Goal: Task Accomplishment & Management: Complete application form

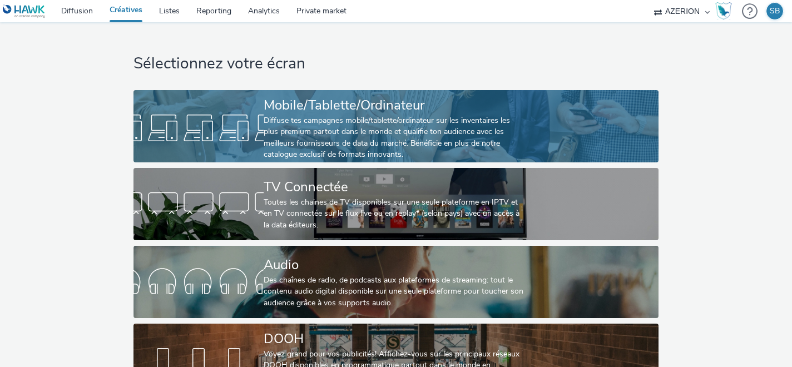
click at [138, 103] on link "Mobile/Tablette/Ordinateur Diffuse tes campagnes mobile/tablette/ordinateur sur…" at bounding box center [395, 126] width 525 height 72
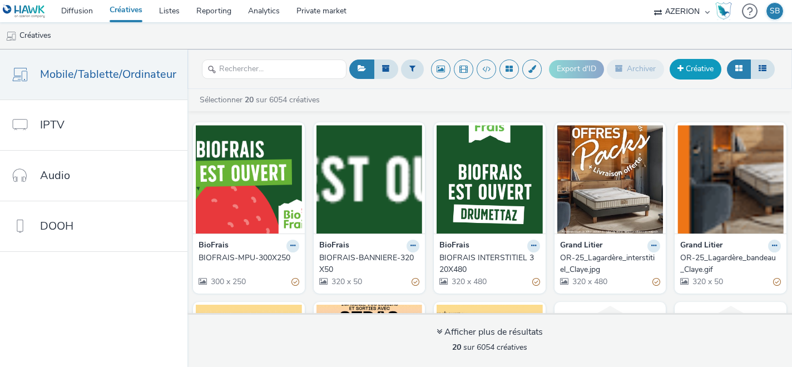
click at [702, 74] on link "Créative" at bounding box center [695, 69] width 52 height 20
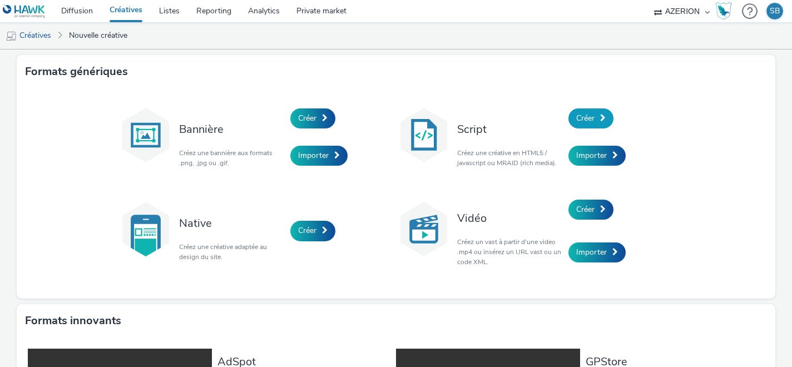
click at [590, 120] on span "Créer" at bounding box center [585, 118] width 18 height 11
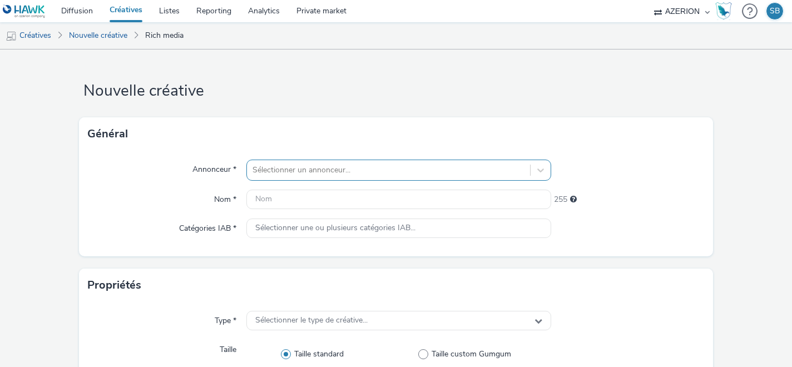
click at [370, 169] on div "Sélectionner un annonceur..." at bounding box center [398, 170] width 305 height 21
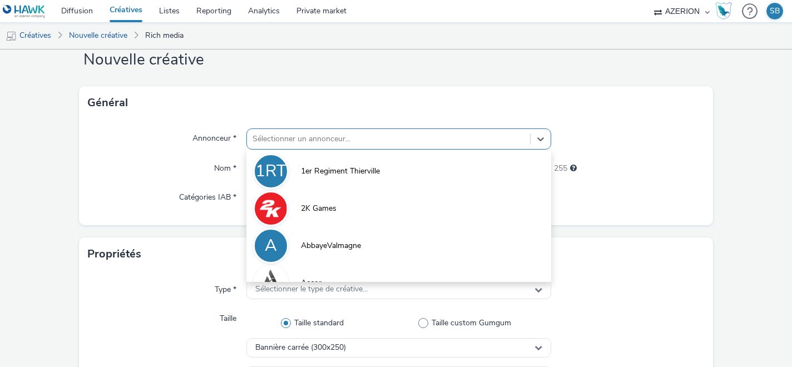
scroll to position [34, 0]
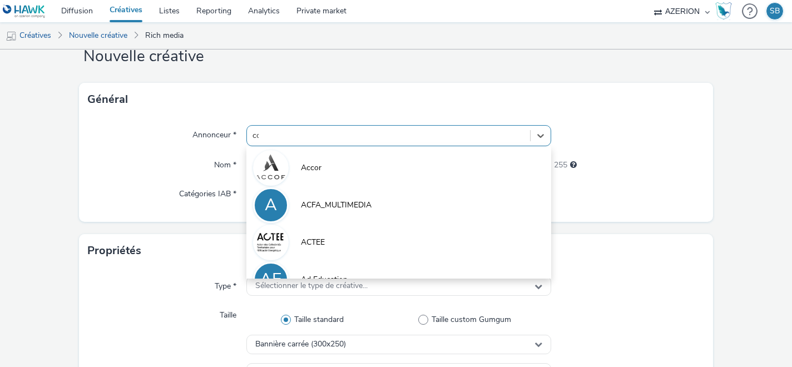
type input "coo"
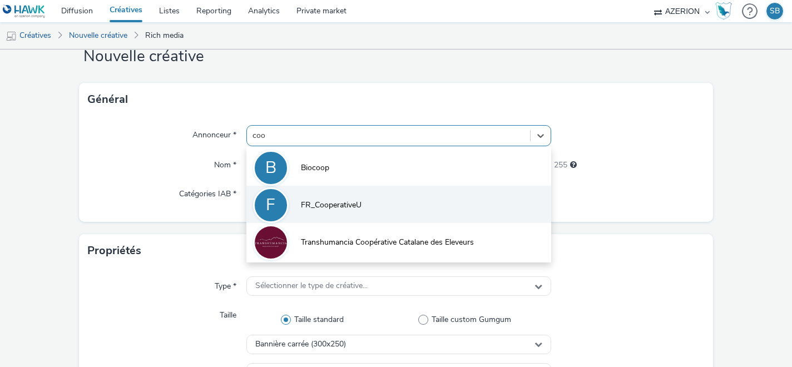
click at [375, 213] on li "F FR_CooperativeU" at bounding box center [398, 204] width 305 height 37
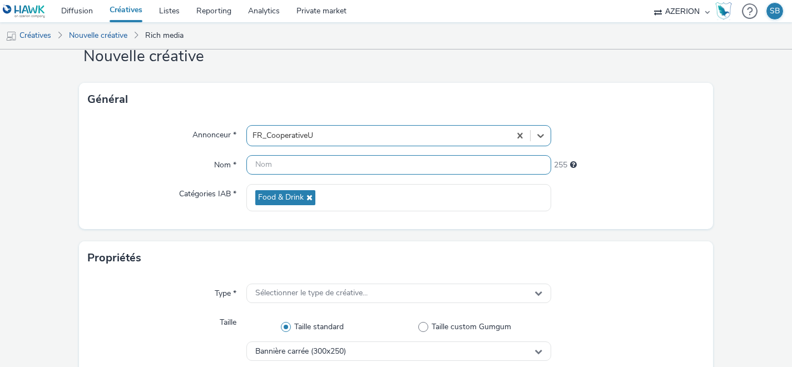
click at [267, 167] on input "text" at bounding box center [398, 164] width 305 height 19
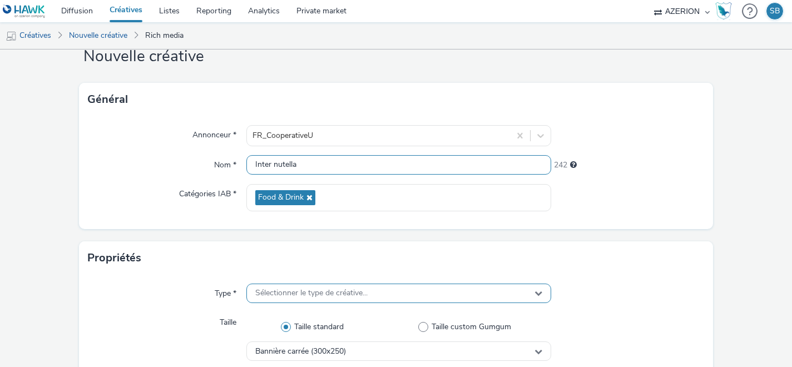
type input "Inter nutella"
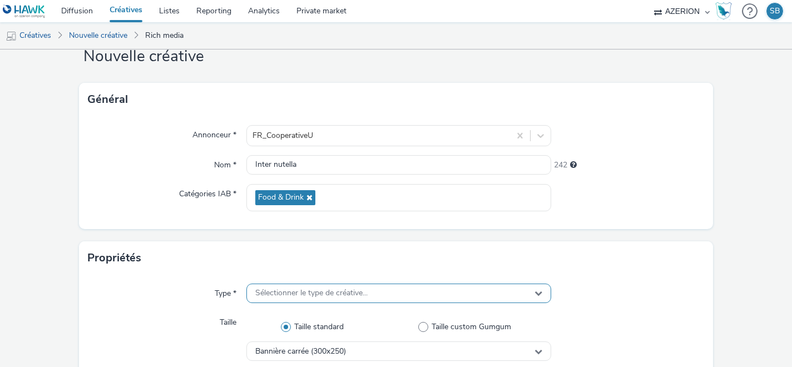
click at [264, 293] on span "Sélectionner le type de créative..." at bounding box center [311, 292] width 112 height 9
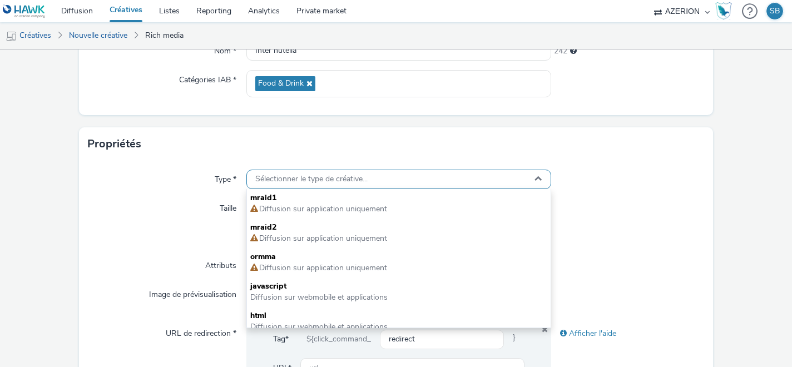
scroll to position [149, 0]
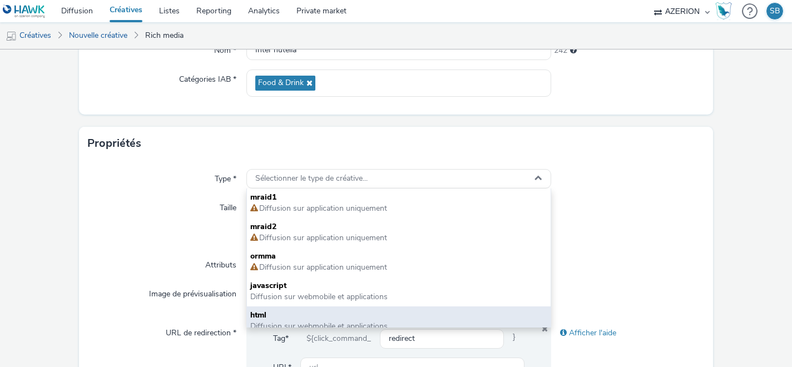
click at [281, 312] on span "html" at bounding box center [398, 315] width 297 height 11
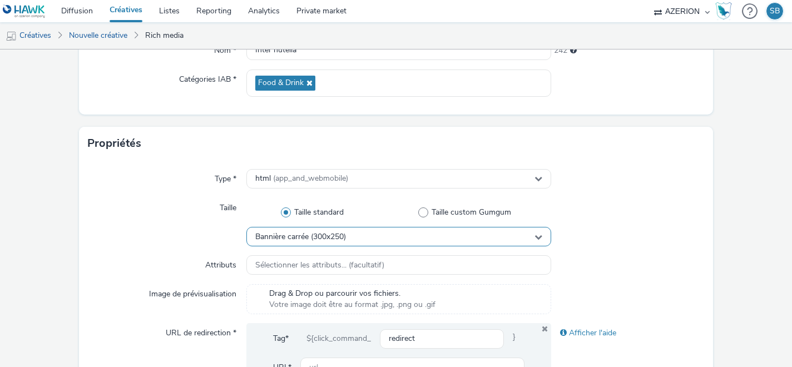
click at [289, 240] on span "Bannière carrée (300x250)" at bounding box center [300, 236] width 91 height 9
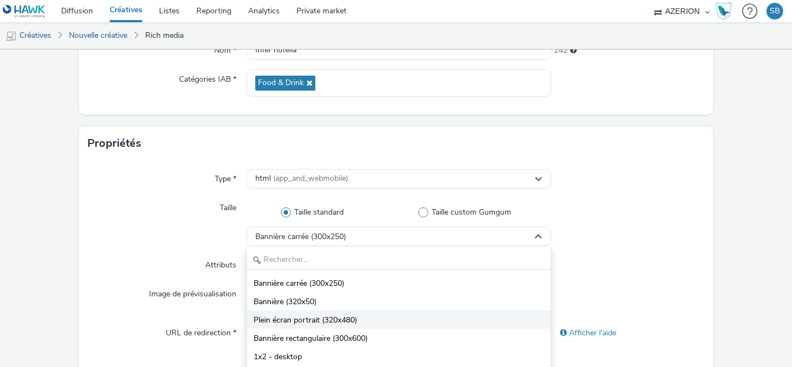
click at [305, 317] on span "Plein écran portrait (320x480)" at bounding box center [304, 320] width 103 height 11
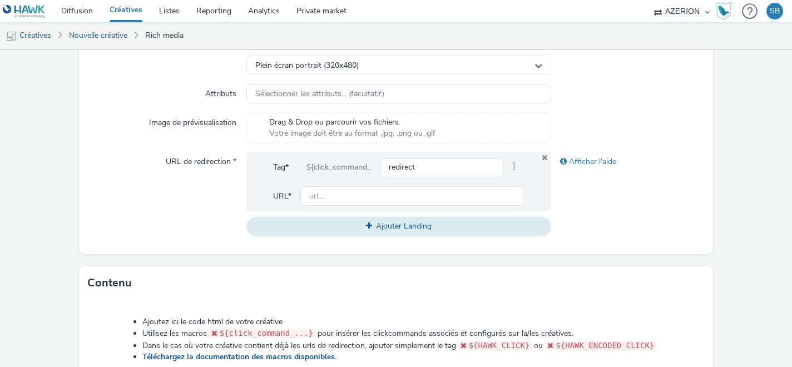
scroll to position [504, 0]
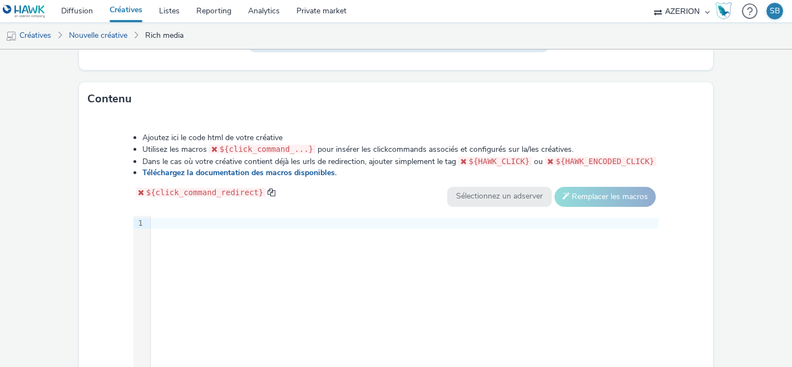
click at [200, 220] on div at bounding box center [404, 223] width 507 height 11
click at [167, 229] on div at bounding box center [404, 224] width 507 height 16
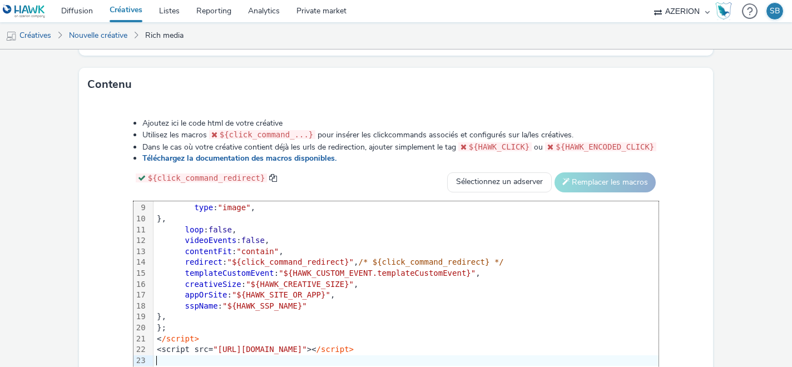
scroll to position [0, 0]
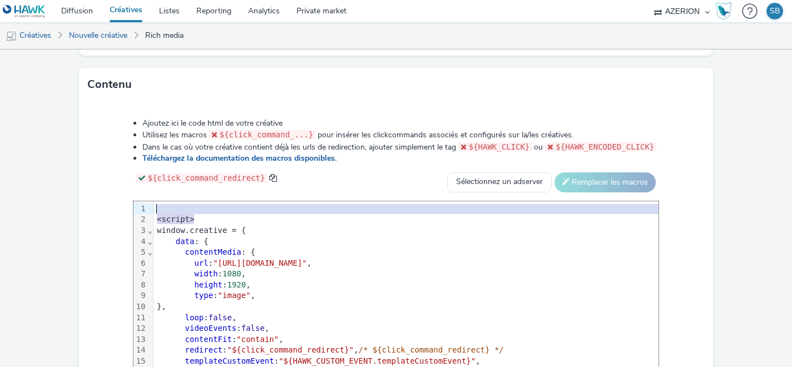
drag, startPoint x: 193, startPoint y: 220, endPoint x: 146, endPoint y: 207, distance: 48.9
click at [146, 207] on div "99 1 2 3 4 5 6 7 8 9 10 11 12 13 14 15 16 17 18 19 20 21 22 23 › ⌄ ⌄ ⌄ <script>…" at bounding box center [395, 284] width 525 height 167
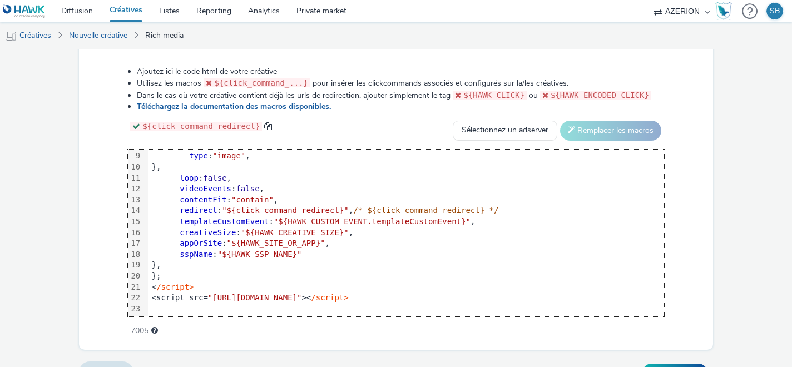
scroll to position [593, 0]
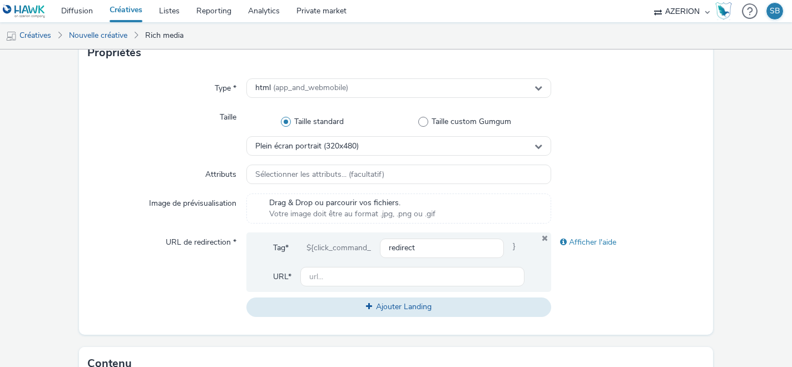
scroll to position [237, 0]
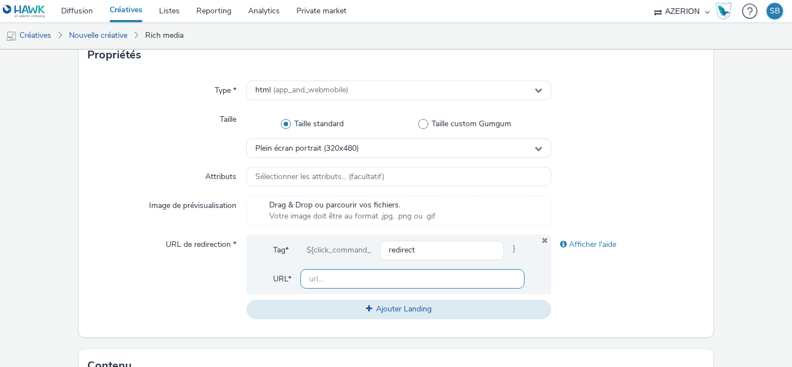
click at [315, 282] on input "text" at bounding box center [412, 278] width 225 height 19
paste input "https://ad.doubleclick.net/ddm/trackclk/N1237753.3898982AZERION/B33828922.42700…"
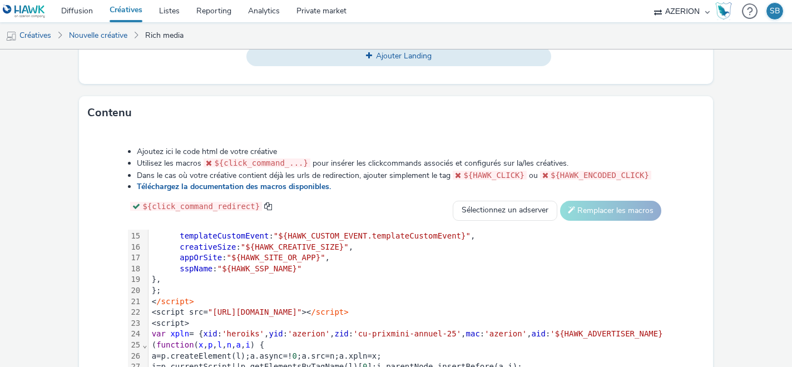
scroll to position [495, 0]
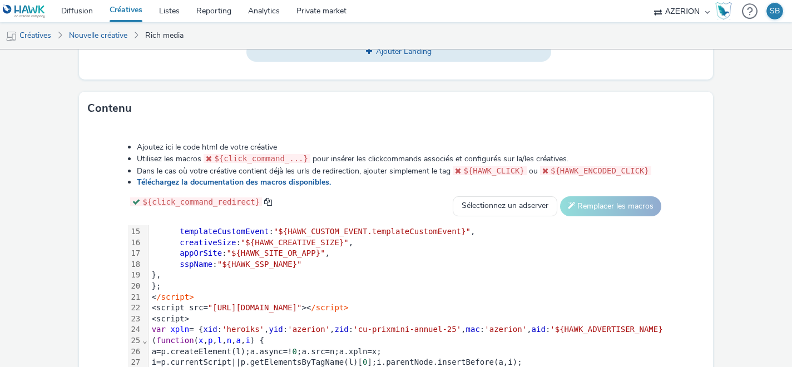
type input "https://ad.doubleclick.net/ddm/trackclk/N1237753.3898982AZERION/B33828922.42700…"
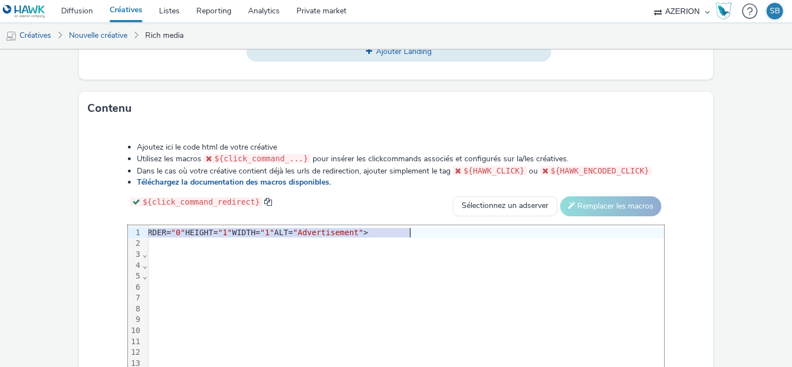
scroll to position [0, 1147]
drag, startPoint x: 150, startPoint y: 233, endPoint x: 486, endPoint y: 233, distance: 335.7
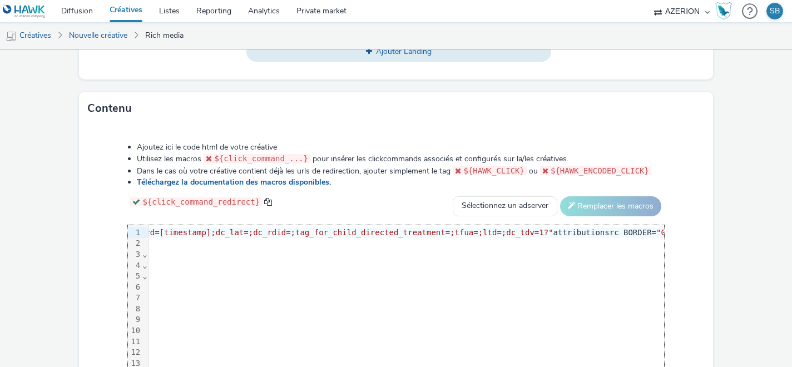
scroll to position [0, 625]
drag, startPoint x: 233, startPoint y: 233, endPoint x: 184, endPoint y: 234, distance: 49.5
click at [184, 234] on span ""https://ad.doubleclick.net/ddm/trackimp/N1237753.3898982AZERION/B33828922.4270…" at bounding box center [61, 232] width 984 height 9
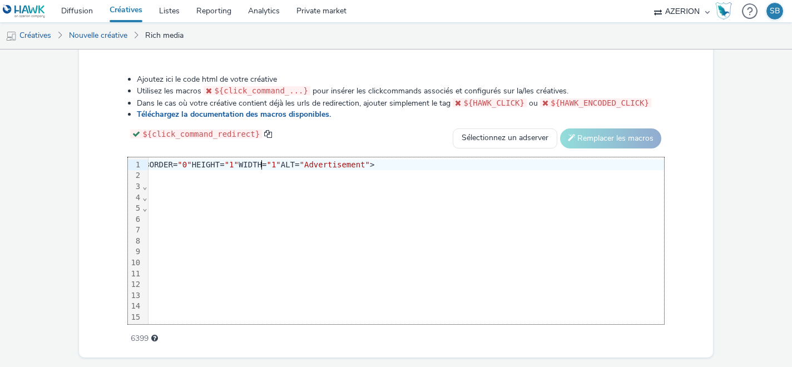
scroll to position [593, 0]
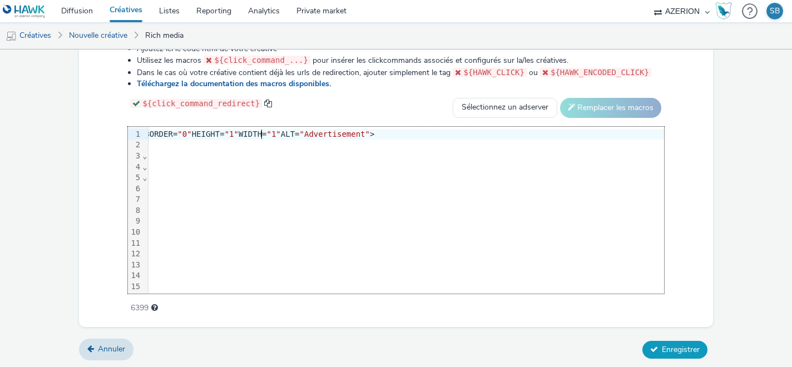
click at [665, 344] on span "Enregistrer" at bounding box center [680, 349] width 38 height 11
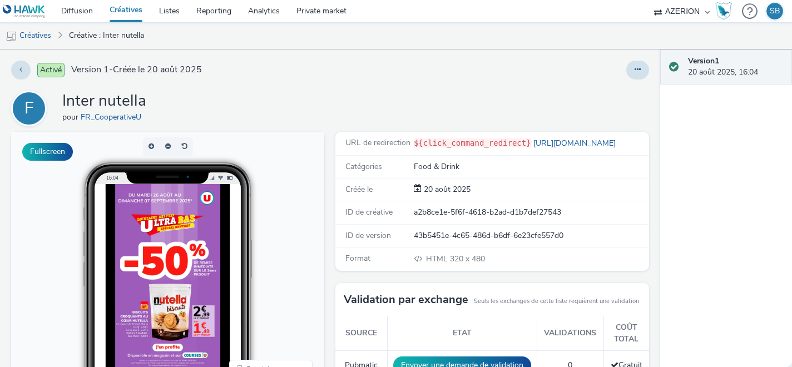
click at [129, 17] on link "Créatives" at bounding box center [125, 11] width 49 height 22
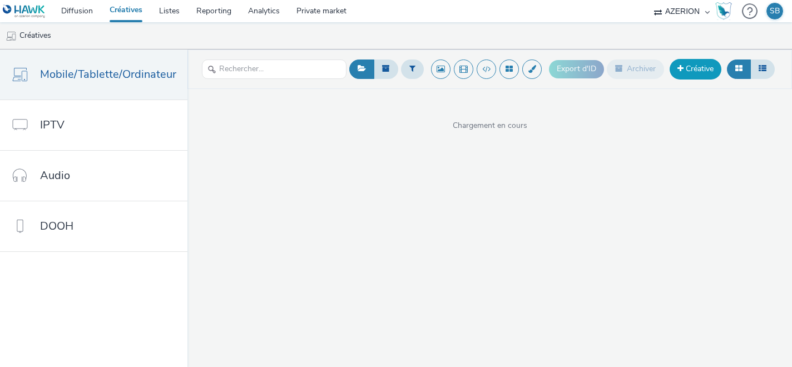
click at [678, 70] on span at bounding box center [680, 68] width 6 height 8
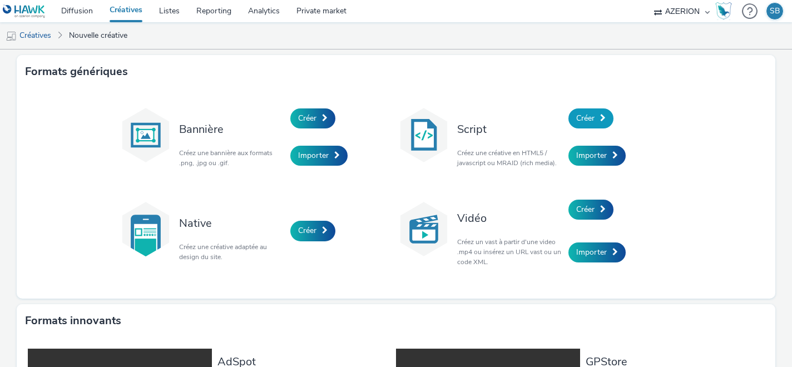
click at [602, 117] on span at bounding box center [603, 118] width 6 height 8
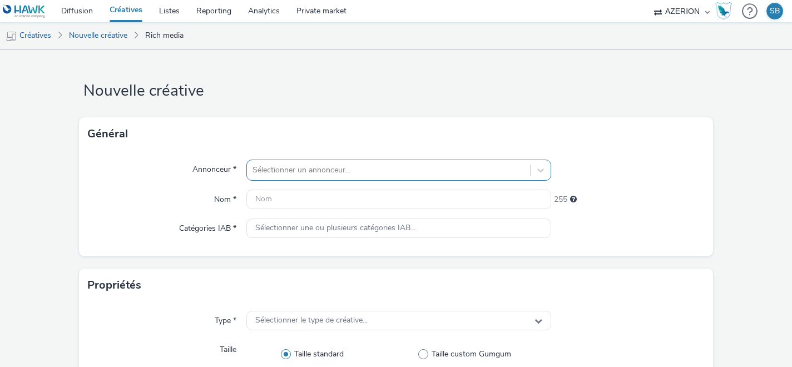
click at [436, 163] on div "Sélectionner un annonceur..." at bounding box center [388, 170] width 283 height 18
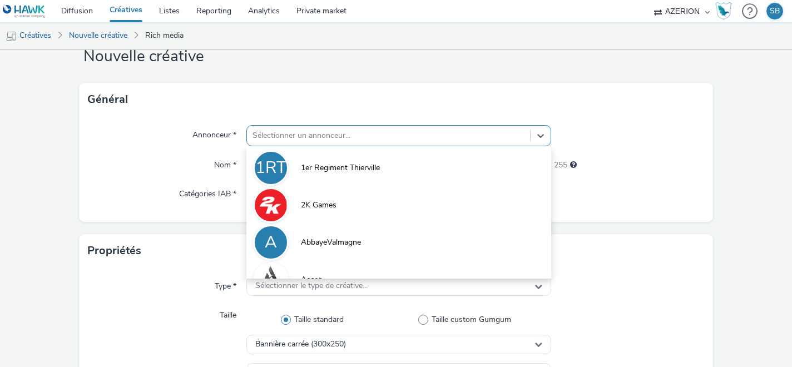
scroll to position [34, 0]
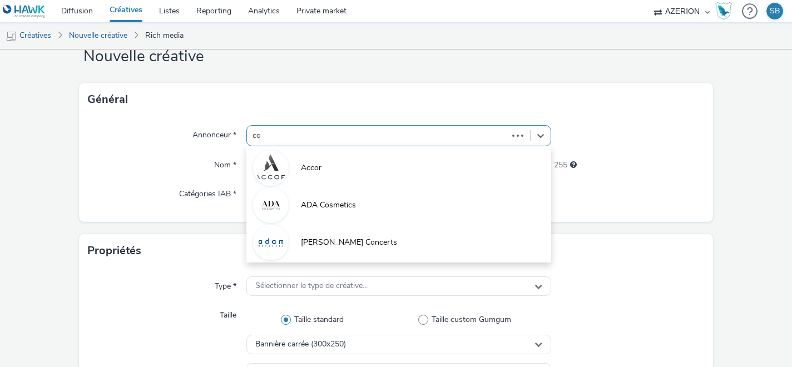
type input "coo"
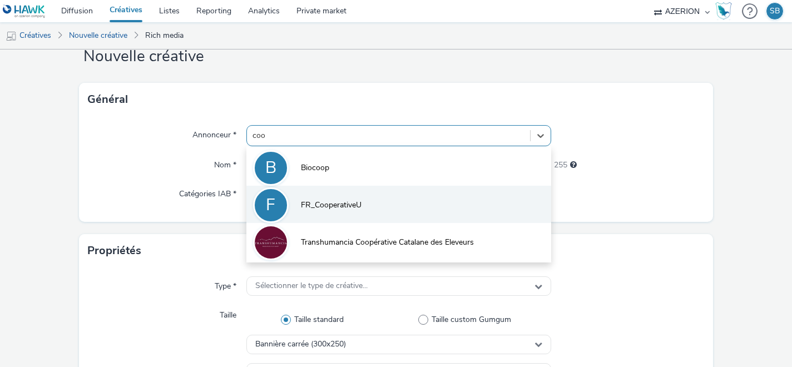
click at [429, 211] on li "F FR_CooperativeU" at bounding box center [398, 204] width 305 height 37
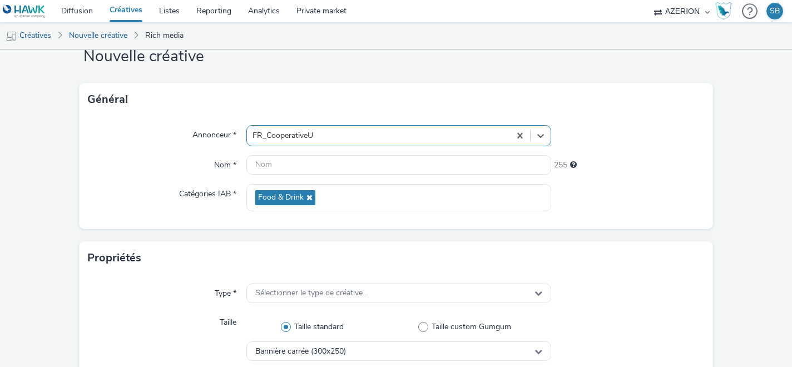
click at [351, 154] on div "Annonceur * option FR_CooperativeU, selected. Select is focused ,type to refine…" at bounding box center [395, 172] width 633 height 113
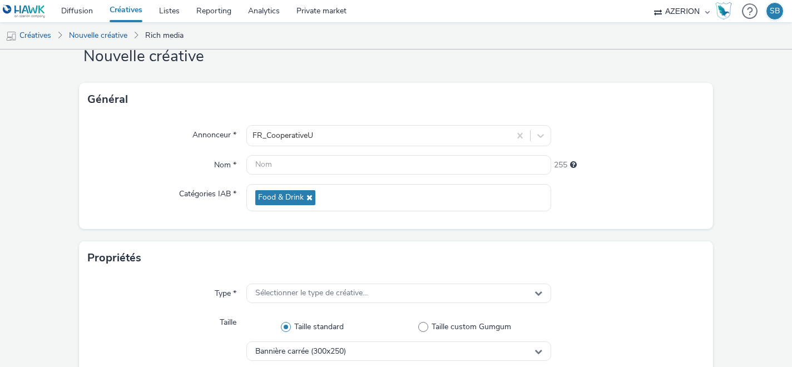
click at [351, 154] on div "Annonceur * FR_CooperativeU Nom * 255 Catégories IAB * Food & Drink" at bounding box center [395, 172] width 633 height 113
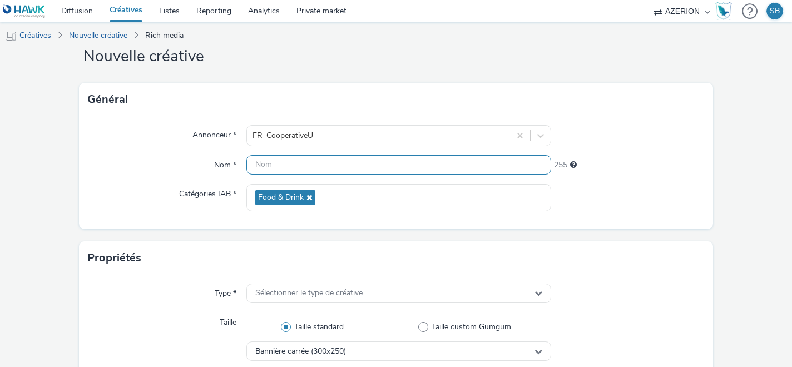
click at [352, 164] on input "text" at bounding box center [398, 164] width 305 height 19
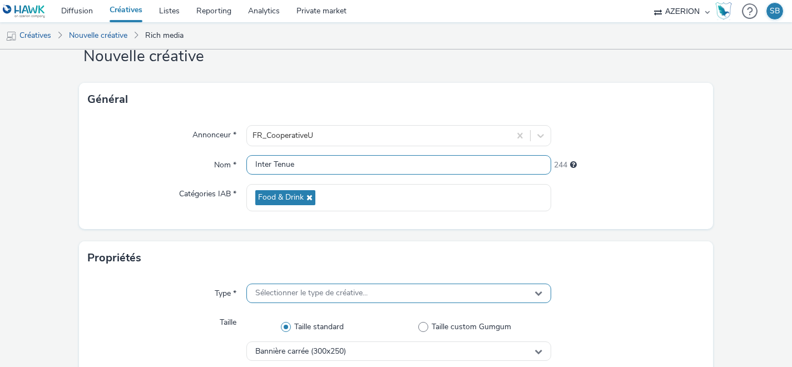
type input "Inter Tenue"
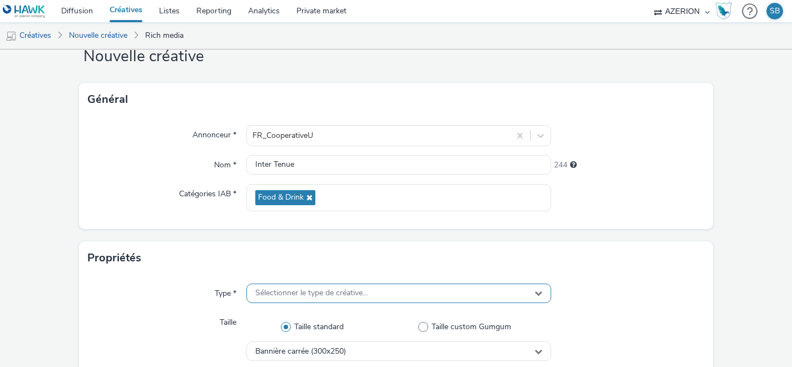
click at [297, 287] on div "Sélectionner le type de créative..." at bounding box center [398, 292] width 305 height 19
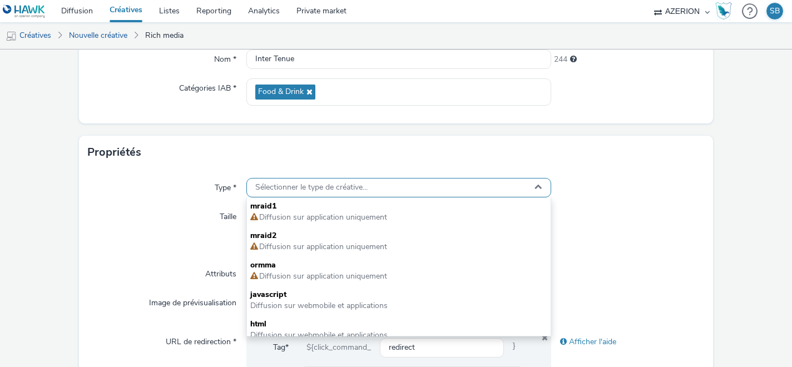
scroll to position [143, 0]
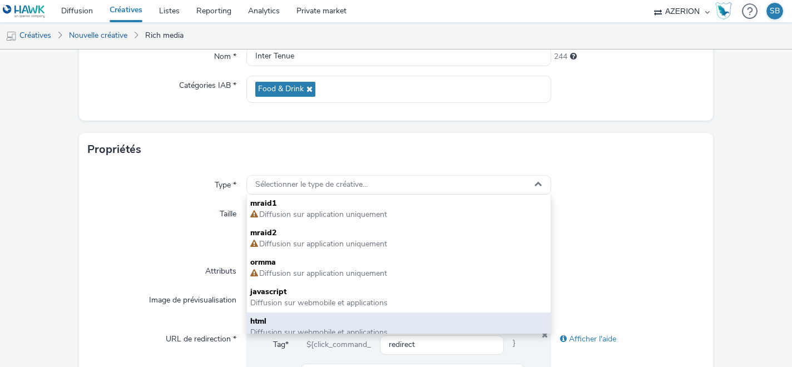
click at [295, 317] on span "html" at bounding box center [398, 321] width 297 height 11
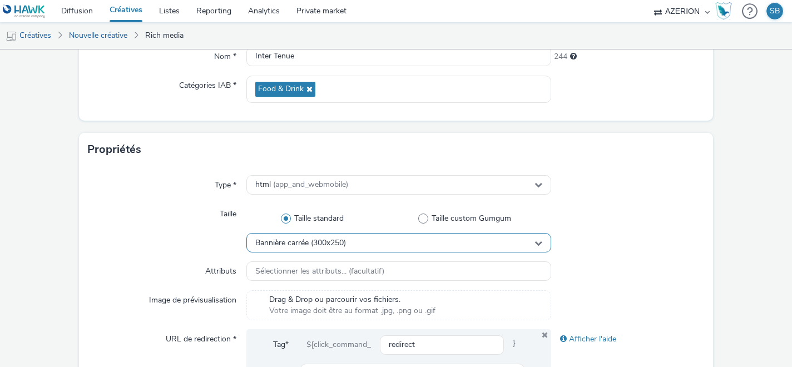
click at [299, 247] on span "Bannière carrée (300x250)" at bounding box center [300, 242] width 91 height 9
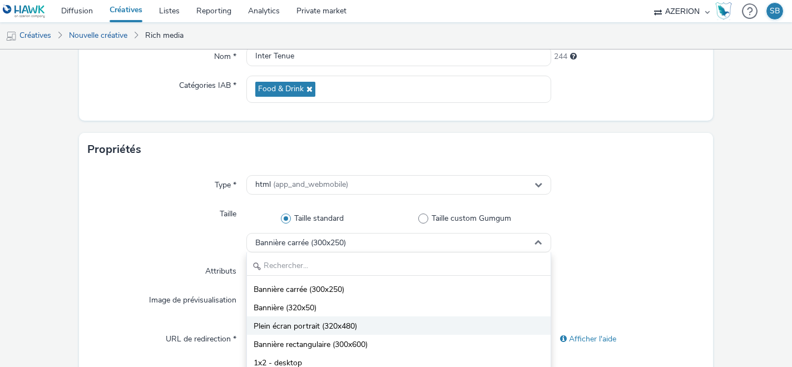
click at [295, 324] on span "Plein écran portrait (320x480)" at bounding box center [304, 326] width 103 height 11
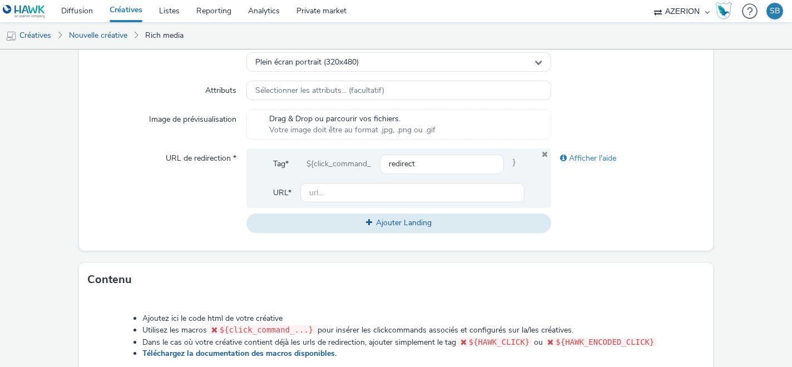
scroll to position [310, 0]
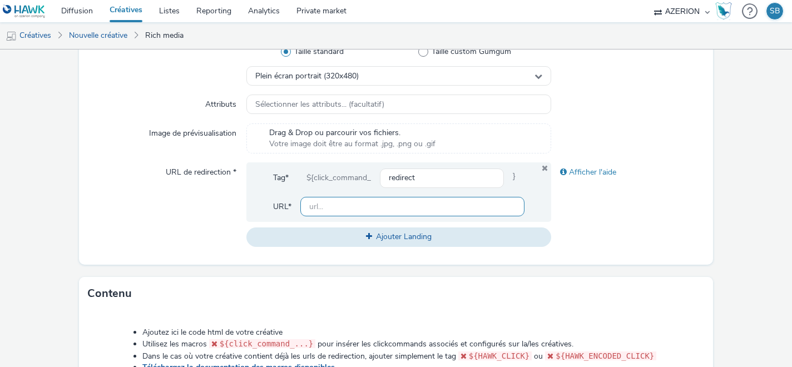
click at [316, 211] on input "text" at bounding box center [412, 206] width 225 height 19
paste input "https://ad.doubleclick.net/ddm/trackclk/N1237753.3898982AZERION/B33828922.42700…"
type input "https://ad.doubleclick.net/ddm/trackclk/N1237753.3898982AZERION/B33828922.42700…"
click at [174, 198] on div "URL de redirection *" at bounding box center [167, 204] width 158 height 84
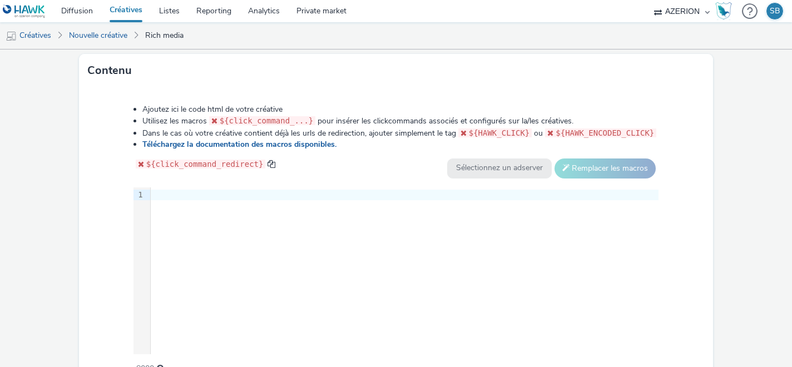
scroll to position [533, 0]
click at [200, 192] on div at bounding box center [404, 194] width 507 height 11
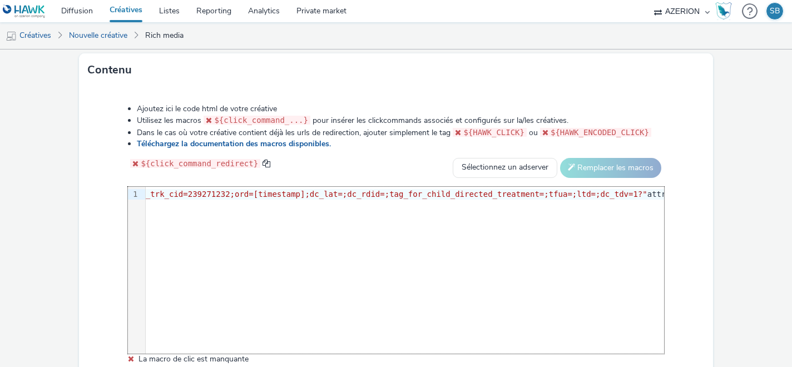
scroll to position [0, 524]
click at [332, 193] on div "<IMG SRC= "https://ad.doubleclick.net/ddm/trackimp/N1237753.3898982AZERION/B338…" at bounding box center [287, 194] width 1330 height 11
click at [155, 201] on div "9 1 › <IMG SRC= "https://ad.doubleclick.net/ddm/trackimp/N1237753.3898982AZERIO…" at bounding box center [395, 270] width 535 height 167
click at [168, 204] on div "9 1 › <IMG SRC= "https://ad.doubleclick.net/ddm/trackimp/N1237753.3898982AZERIO…" at bounding box center [395, 270] width 535 height 167
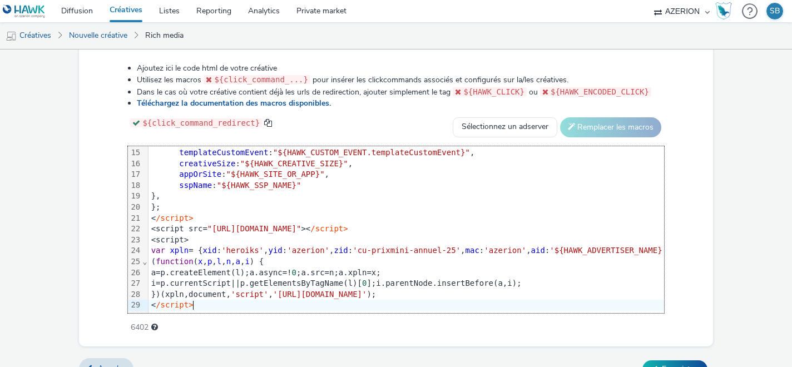
scroll to position [593, 0]
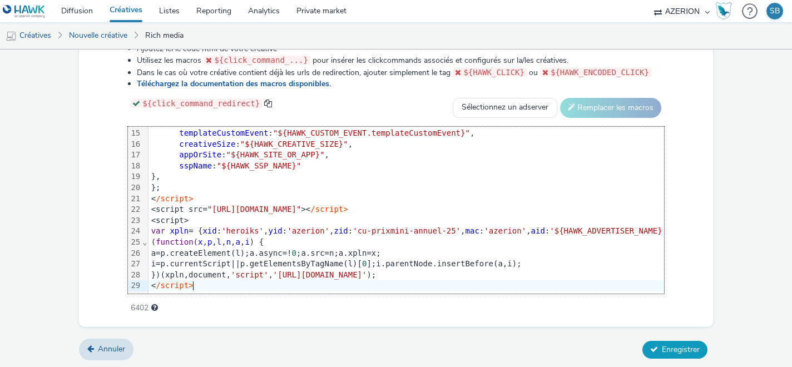
click at [643, 345] on button "Enregistrer" at bounding box center [674, 350] width 65 height 18
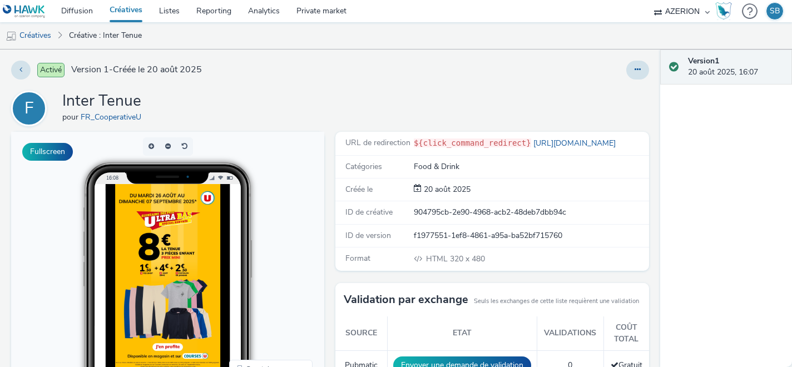
click at [118, 14] on link "Créatives" at bounding box center [125, 11] width 49 height 22
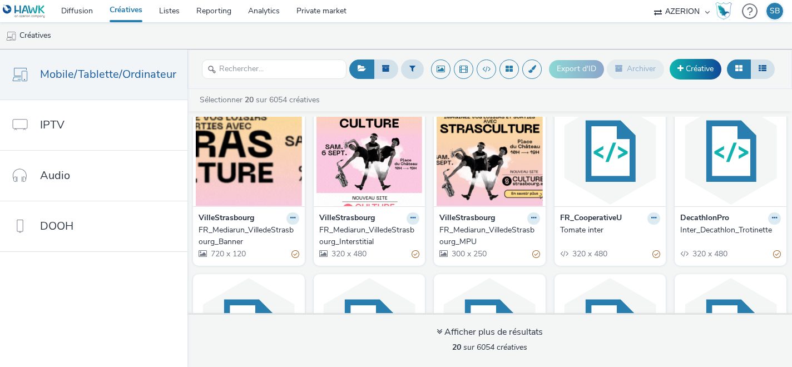
scroll to position [246, 0]
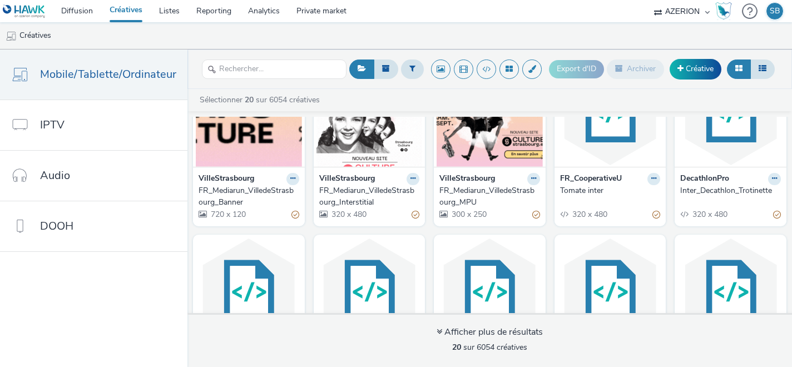
click at [621, 148] on img at bounding box center [610, 112] width 106 height 108
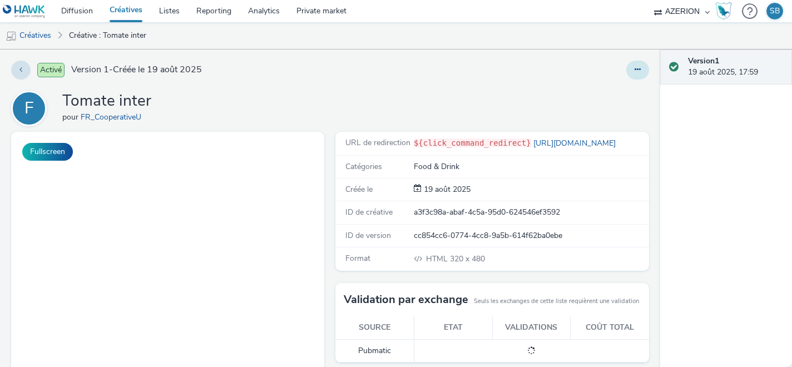
click at [632, 69] on button at bounding box center [637, 70] width 23 height 19
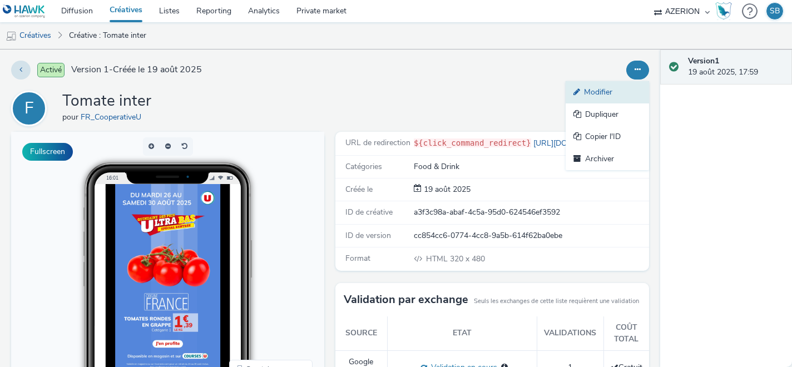
click at [611, 86] on link "Modifier" at bounding box center [606, 92] width 83 height 22
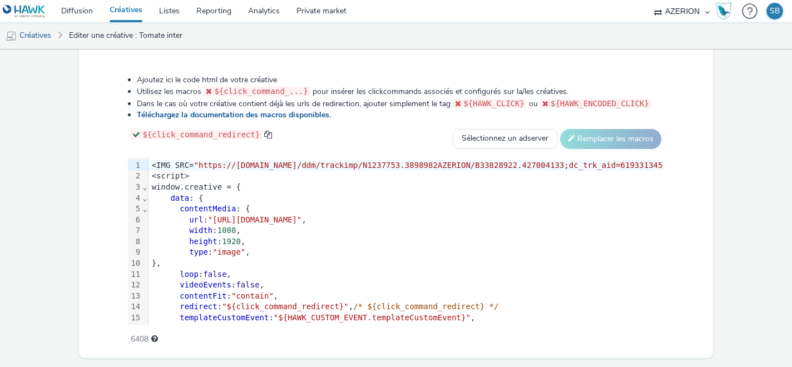
scroll to position [569, 0]
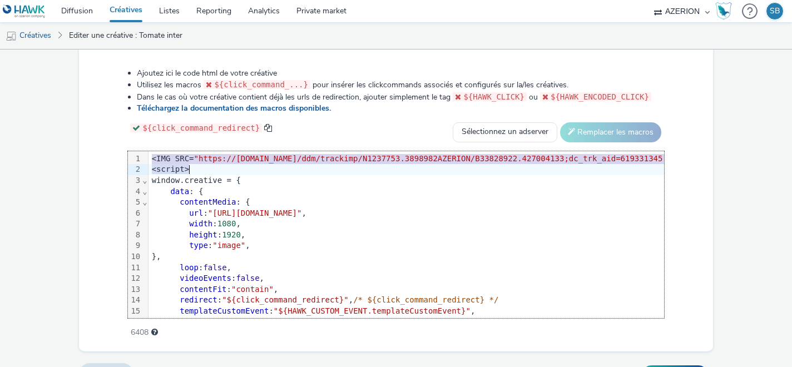
drag, startPoint x: 152, startPoint y: 157, endPoint x: 187, endPoint y: 169, distance: 36.9
copy div "<IMG SRC= "https://[DOMAIN_NAME]/ddm/trackimp/N1237753.3898982AZERION/B33828922…"
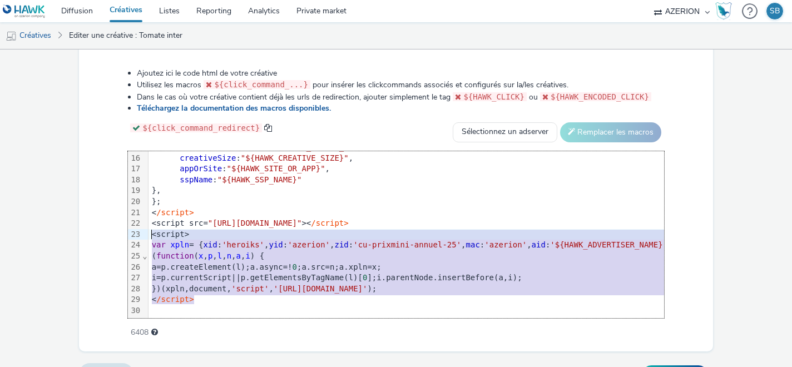
drag, startPoint x: 201, startPoint y: 301, endPoint x: 151, endPoint y: 236, distance: 82.8
copy div "<script> var xpln = { xid : 'heroiks' , yid : 'azerion' , zid : 'cu-prixmini-an…"
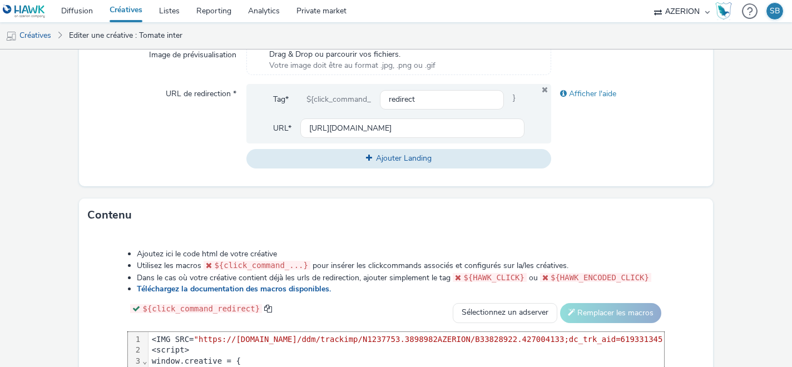
scroll to position [387, 0]
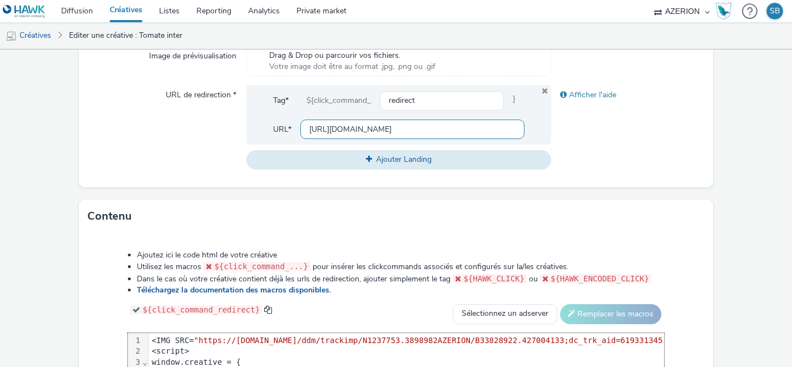
click at [359, 123] on input "[URL][DOMAIN_NAME]" at bounding box center [412, 129] width 225 height 19
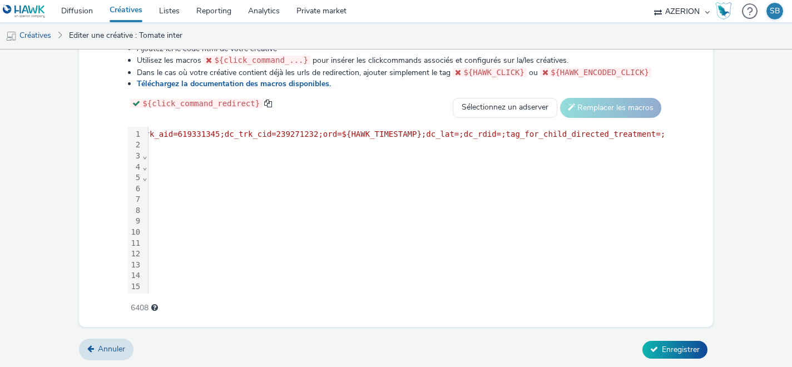
scroll to position [0, 465]
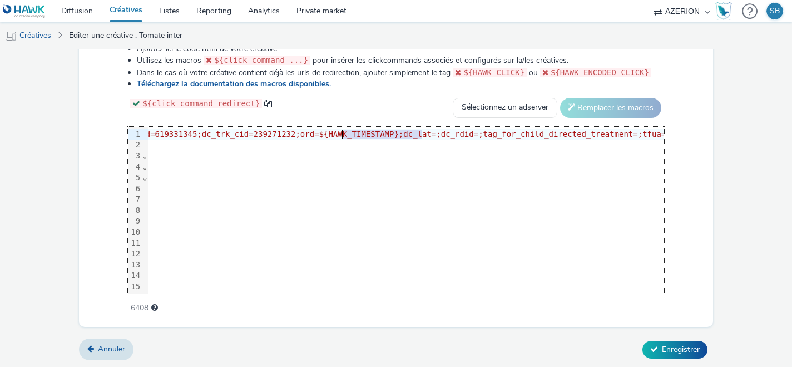
drag, startPoint x: 422, startPoint y: 132, endPoint x: 341, endPoint y: 135, distance: 81.2
click at [341, 135] on span ""https://[DOMAIN_NAME]/ddm/trackimp/N1237753.3898982AZERION/B33828922.427004133…" at bounding box center [235, 134] width 1012 height 9
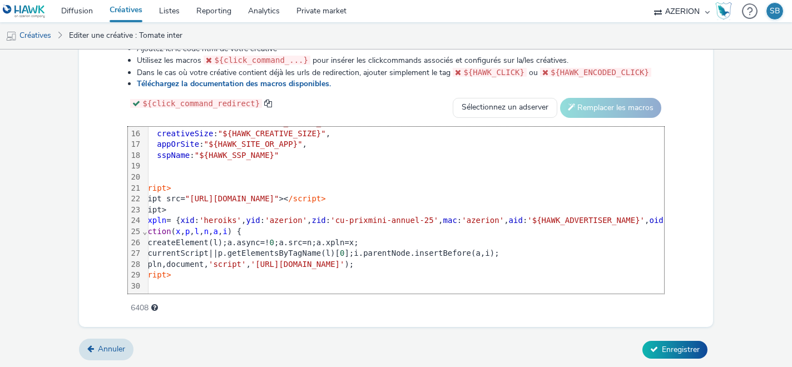
scroll to position [164, 0]
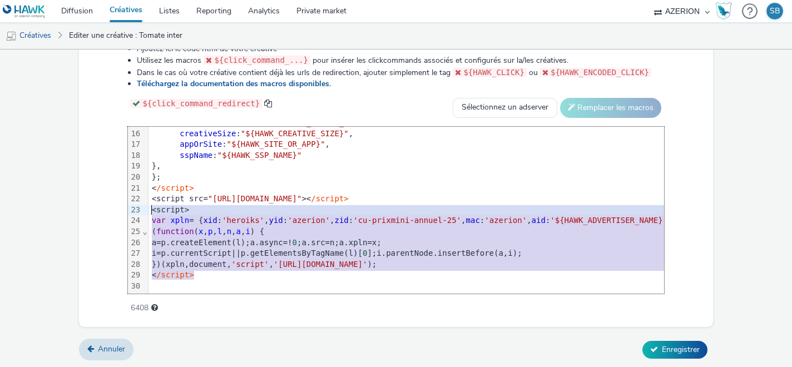
drag, startPoint x: 196, startPoint y: 276, endPoint x: 148, endPoint y: 207, distance: 83.9
copy div "<script> var xpln = { xid : 'heroiks' , yid : 'azerion' , zid : 'cu-prixmini-an…"
